Goal: Find specific page/section: Find specific page/section

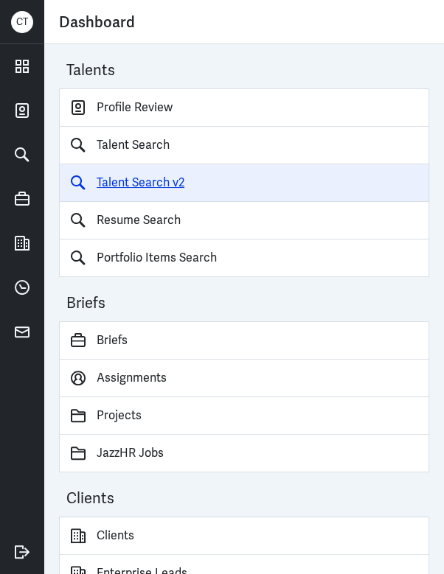
click at [155, 180] on link "Talent Search v2" at bounding box center [244, 183] width 370 height 38
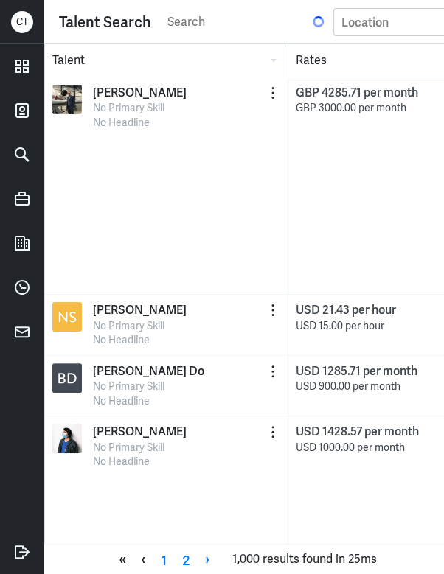
click at [173, 26] on input "search" at bounding box center [238, 22] width 144 height 22
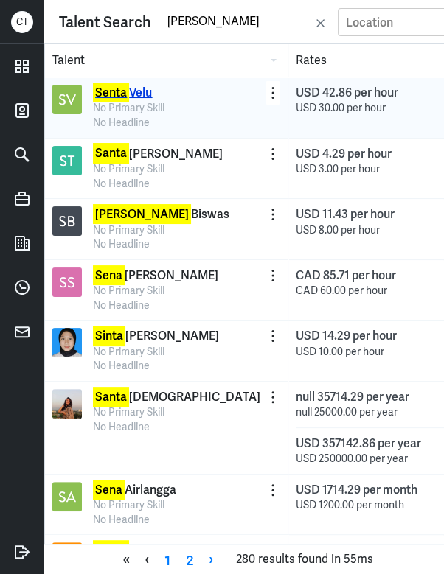
type input "[PERSON_NAME]"
click at [130, 91] on p "[PERSON_NAME]" at bounding box center [122, 93] width 59 height 16
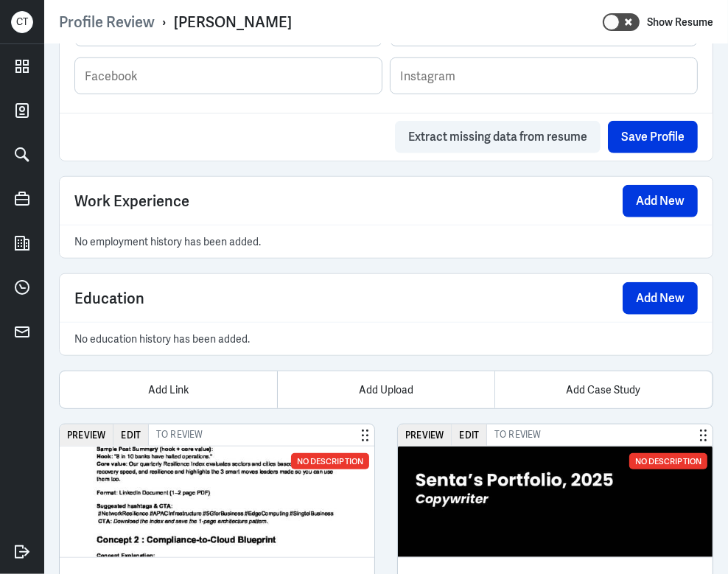
scroll to position [983, 0]
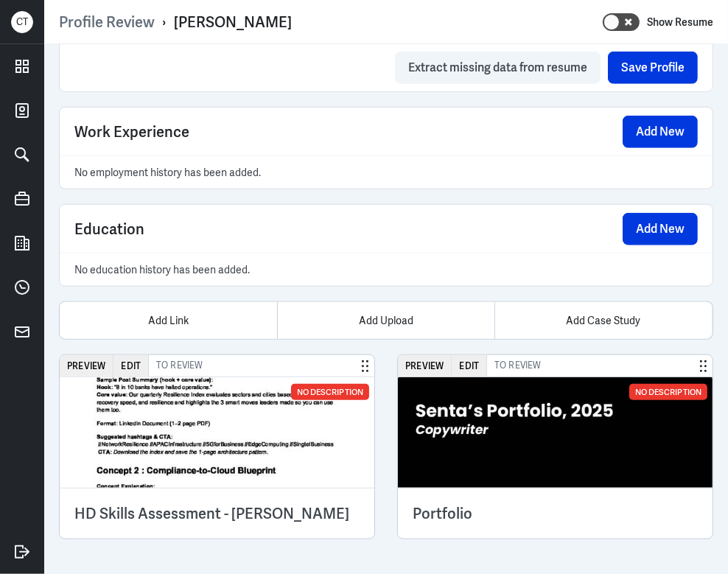
click at [443, 429] on img at bounding box center [555, 432] width 315 height 111
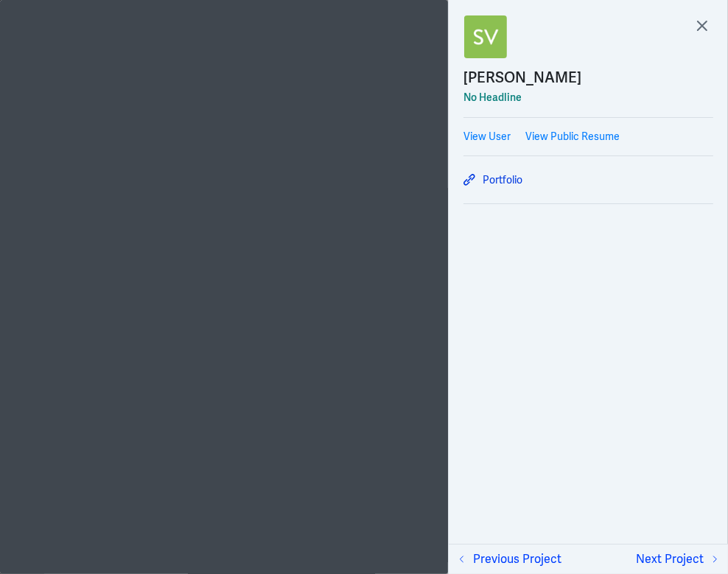
click at [443, 170] on div "Portfolio" at bounding box center [589, 179] width 250 height 25
click at [443, 185] on link "Portfolio" at bounding box center [589, 180] width 250 height 18
click at [443, 23] on icon at bounding box center [702, 25] width 9 height 9
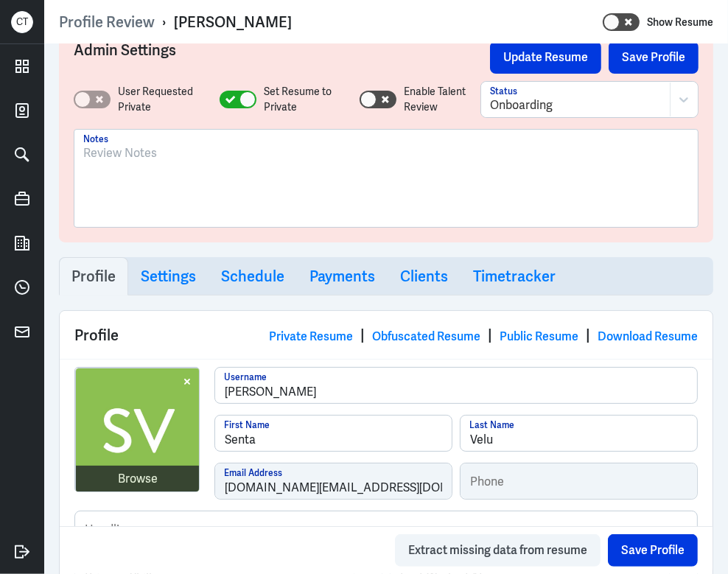
scroll to position [0, 0]
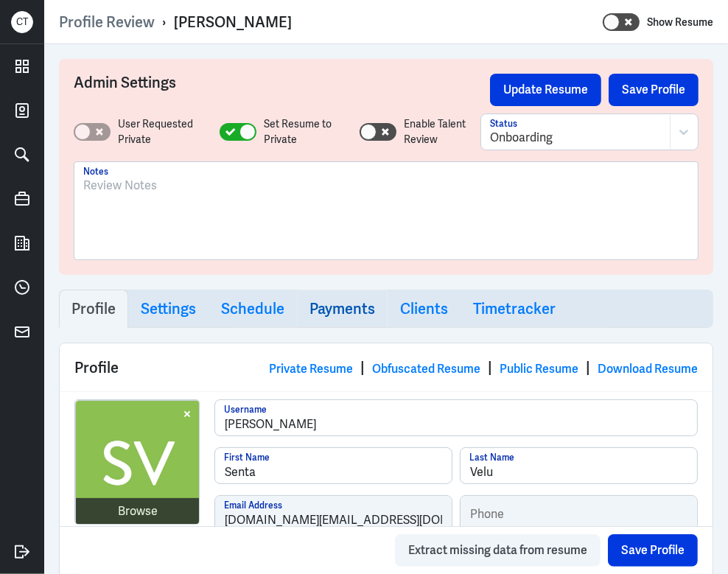
click at [356, 310] on h3 "Payments" at bounding box center [343, 309] width 66 height 18
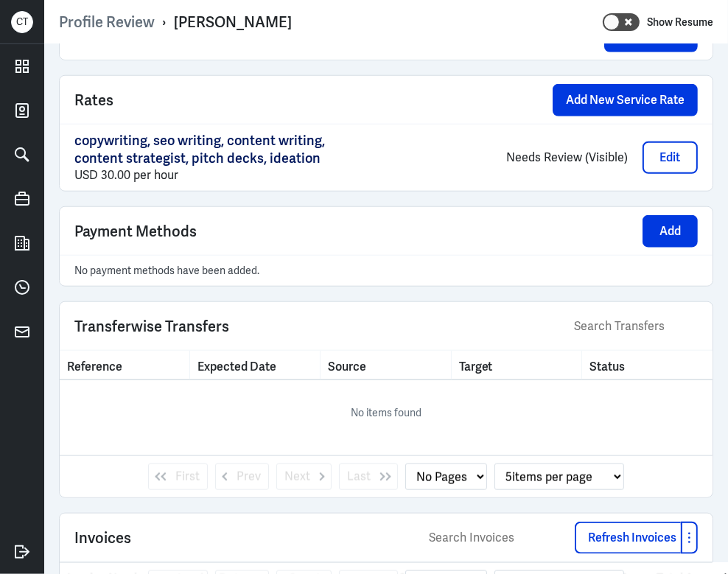
scroll to position [997, 0]
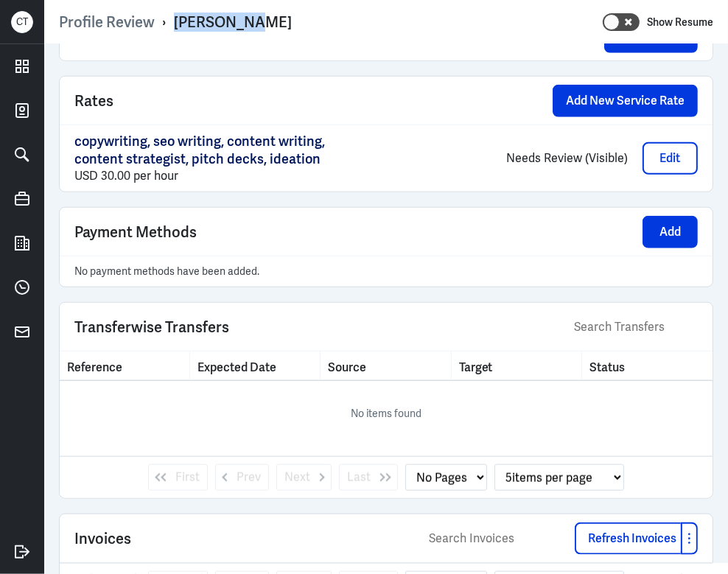
drag, startPoint x: 177, startPoint y: 21, endPoint x: 380, endPoint y: 21, distance: 202.7
click at [380, 21] on div "Profile Review › Senta Velu Show Resume" at bounding box center [386, 22] width 655 height 19
copy div "Senta Velu"
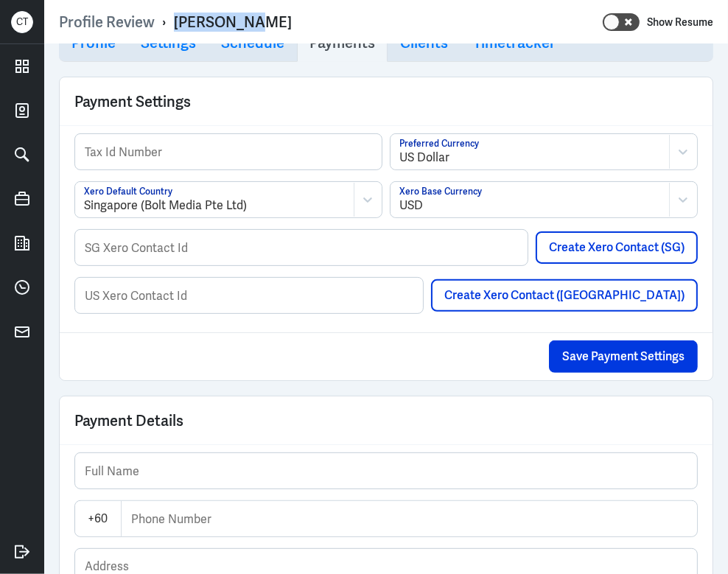
scroll to position [245, 0]
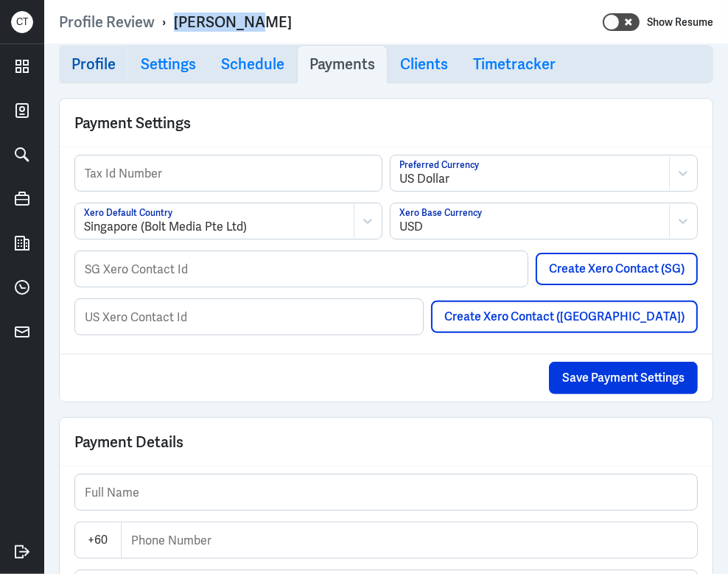
click at [100, 71] on h3 "Profile" at bounding box center [94, 64] width 44 height 18
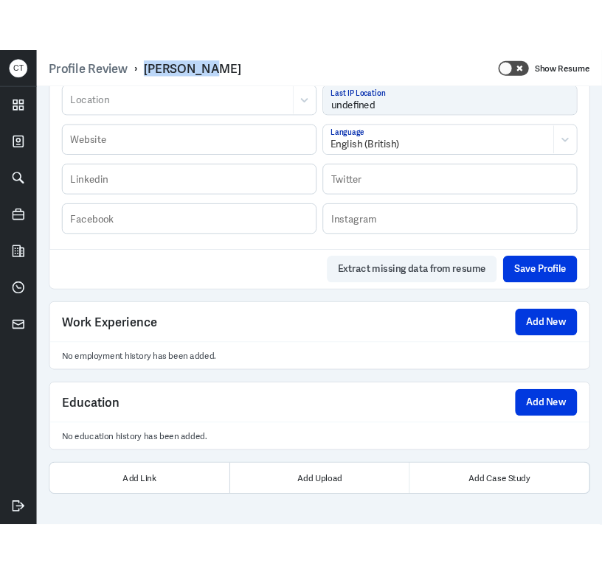
scroll to position [946, 0]
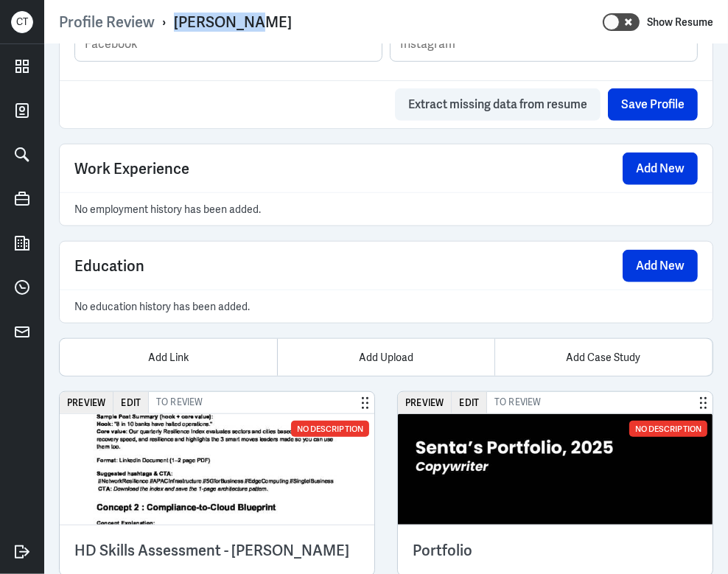
click at [167, 472] on img at bounding box center [217, 469] width 315 height 111
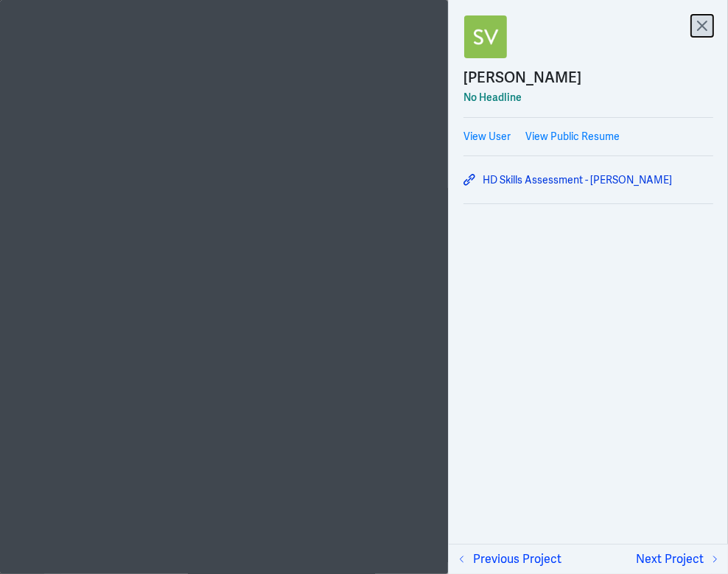
click at [443, 32] on icon at bounding box center [703, 26] width 22 height 22
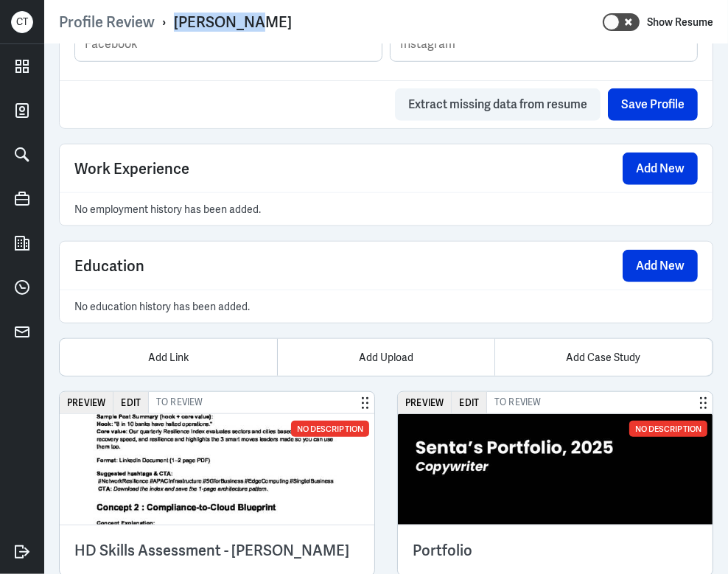
click at [229, 454] on img at bounding box center [217, 469] width 315 height 111
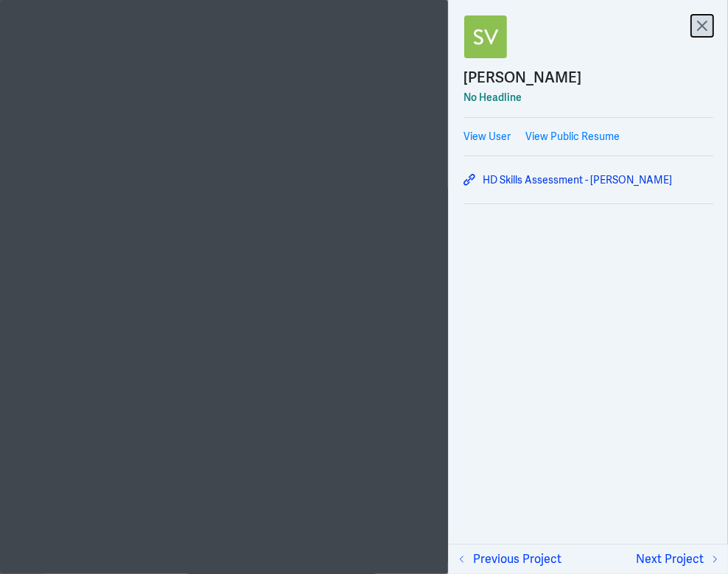
click at [443, 29] on icon at bounding box center [703, 26] width 22 height 22
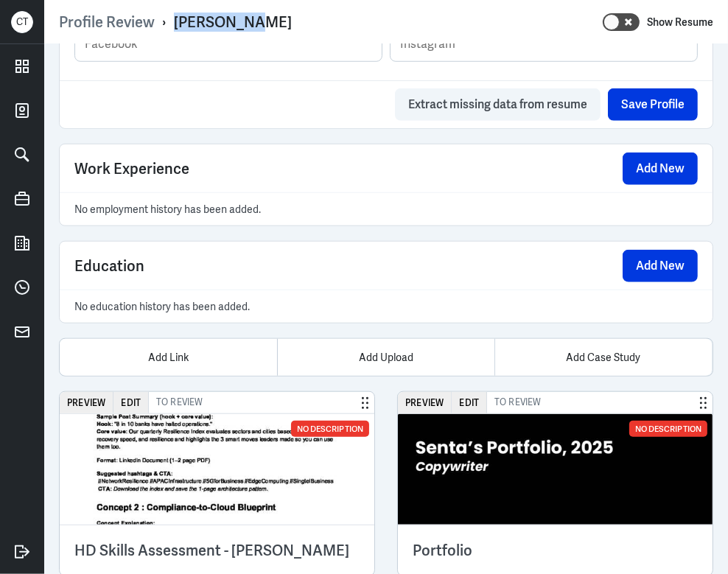
click at [242, 444] on img at bounding box center [217, 469] width 315 height 111
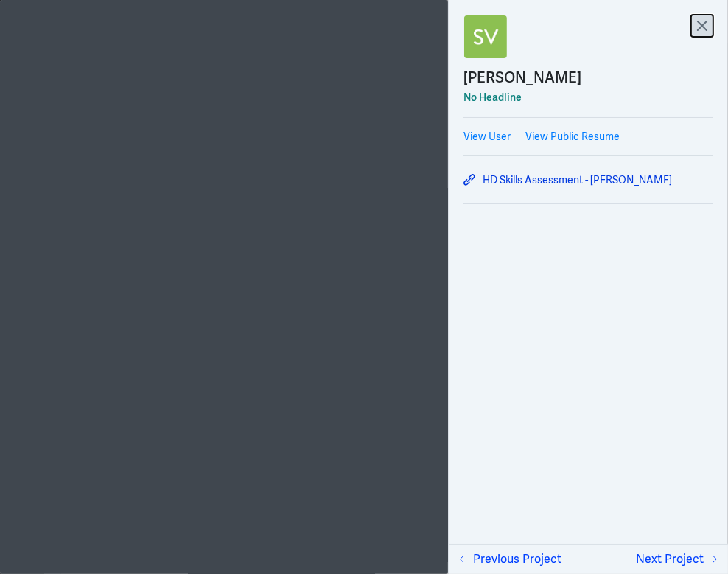
click at [443, 29] on icon at bounding box center [703, 26] width 22 height 22
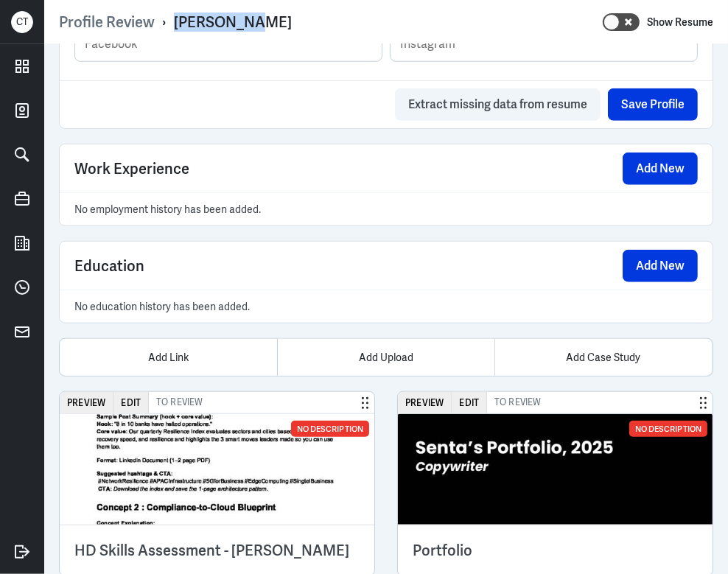
click at [185, 478] on img at bounding box center [217, 469] width 315 height 111
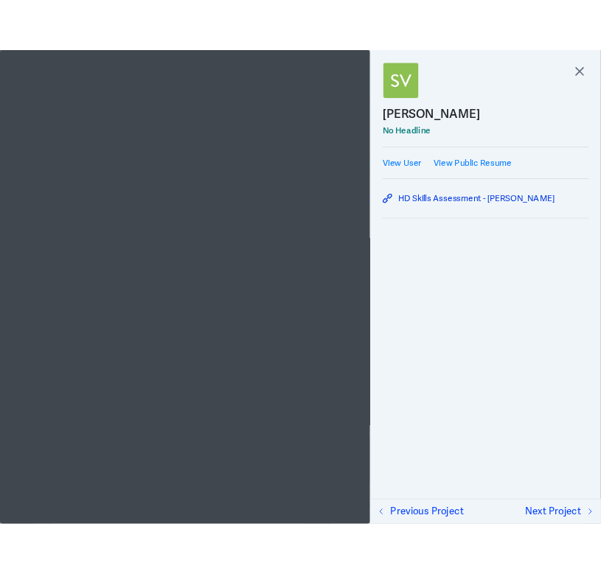
scroll to position [1032, 0]
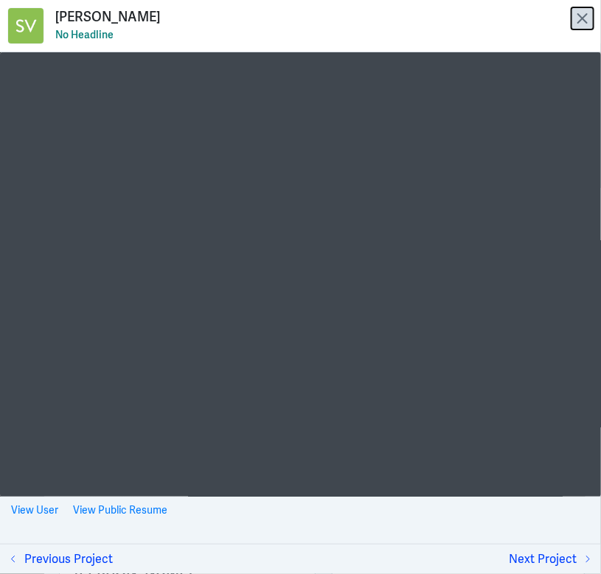
click at [443, 22] on icon at bounding box center [582, 18] width 22 height 22
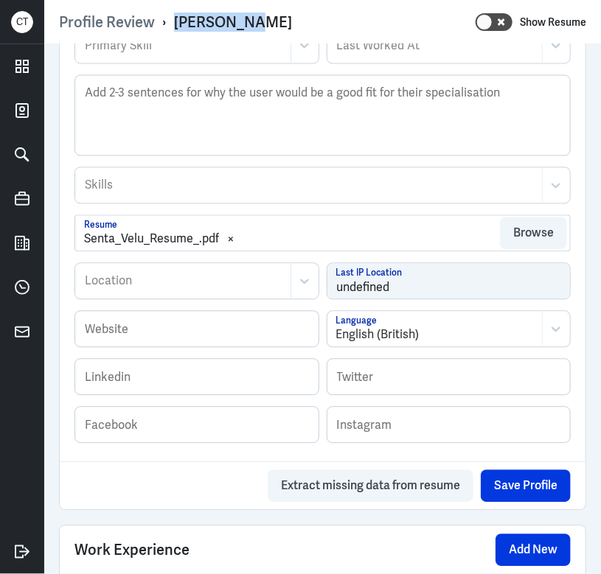
scroll to position [1090, 0]
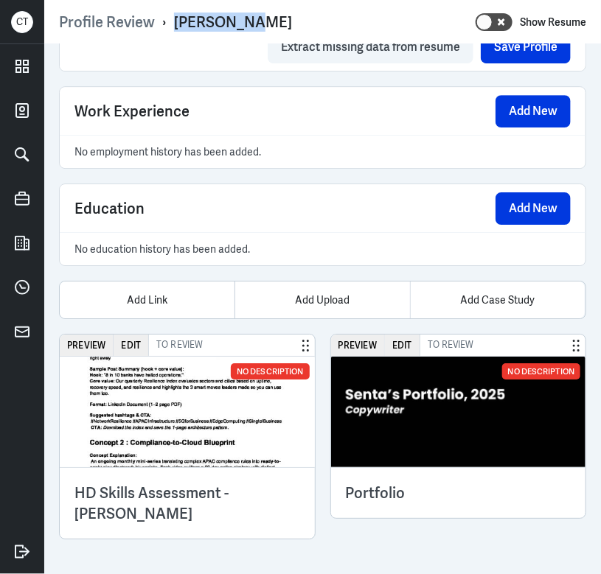
click at [178, 443] on img at bounding box center [187, 412] width 255 height 111
